Goal: Find specific page/section: Find specific page/section

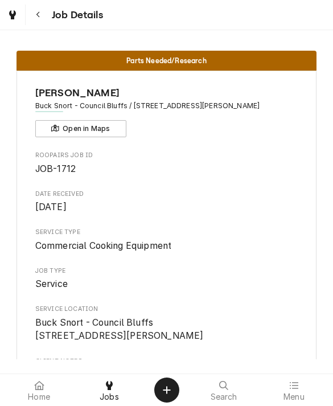
click at [127, 378] on div "Jobs" at bounding box center [109, 389] width 64 height 23
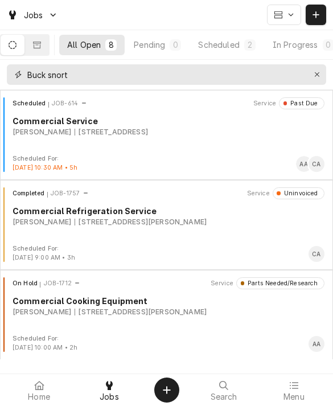
click at [303, 74] on input "Buck snort" at bounding box center [165, 74] width 277 height 20
click at [326, 71] on button "Erase input" at bounding box center [317, 74] width 18 height 18
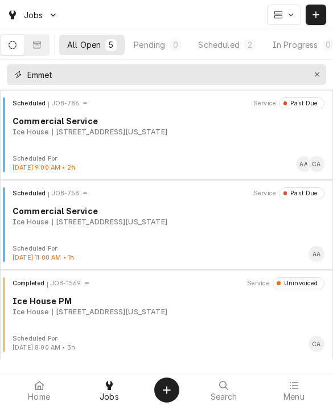
type input "Emmet"
click at [41, 43] on icon "Dynamic Content Wrapper" at bounding box center [37, 44] width 8 height 7
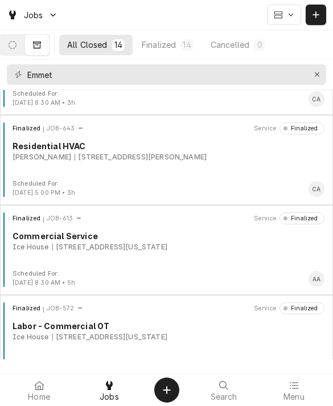
scroll to position [60, 0]
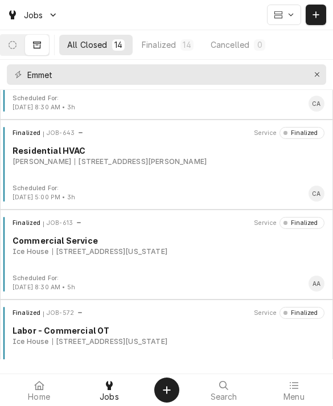
click at [24, 162] on div "[PERSON_NAME]" at bounding box center [42, 162] width 59 height 10
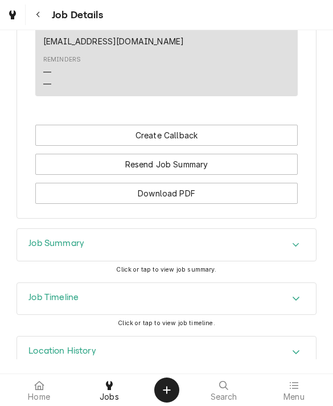
click at [245, 336] on div "Location History" at bounding box center [166, 352] width 299 height 32
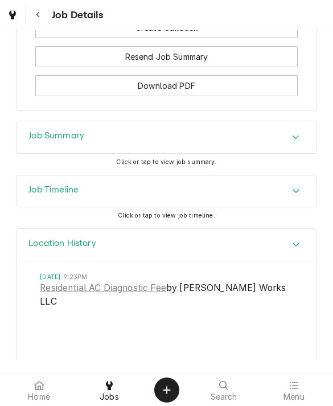
scroll to position [794, 0]
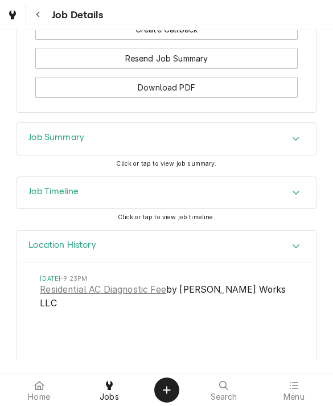
click at [300, 132] on div "Accordion Header" at bounding box center [295, 139] width 17 height 14
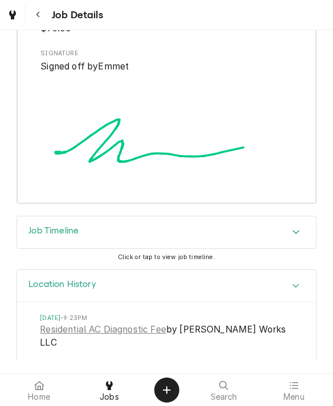
scroll to position [1686, 0]
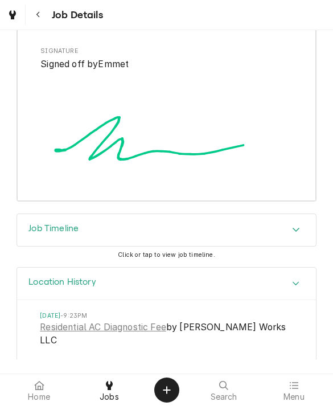
click at [130, 320] on link "Residential AC Diagnostic Fee" at bounding box center [103, 327] width 126 height 14
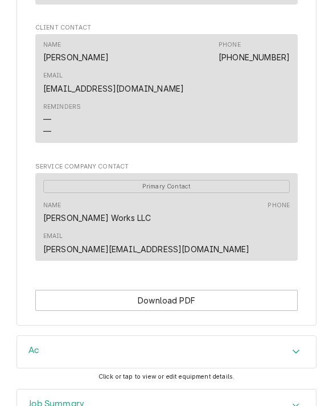
click at [219, 389] on div "Job Summary" at bounding box center [166, 405] width 299 height 32
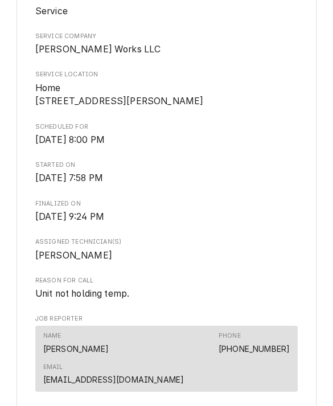
scroll to position [225, 0]
